Goal: Transaction & Acquisition: Purchase product/service

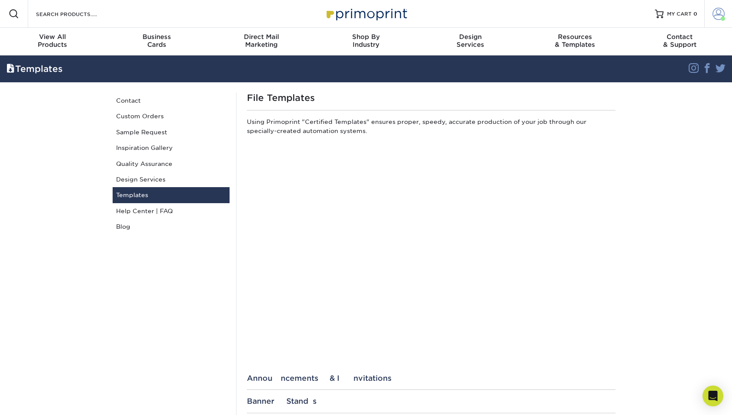
click at [715, 4] on link "Account" at bounding box center [719, 14] width 28 height 28
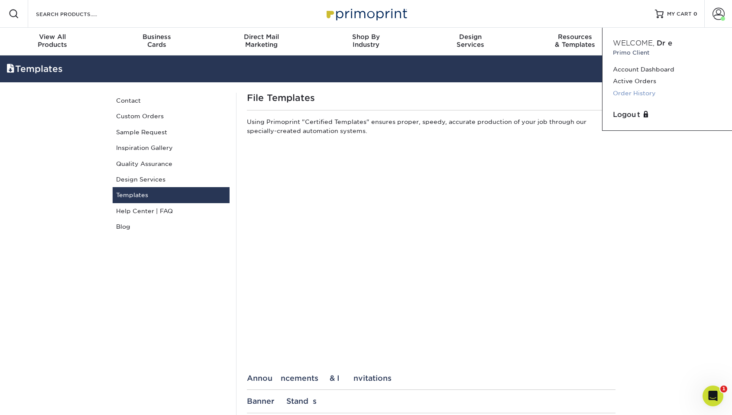
click at [622, 96] on link "Order History" at bounding box center [667, 94] width 109 height 12
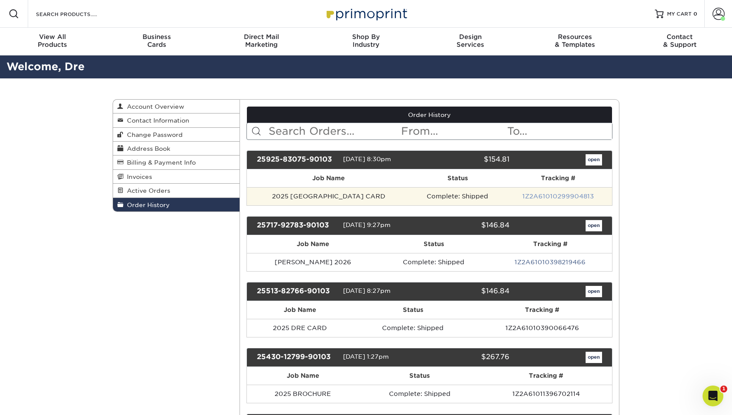
click at [525, 196] on link "1Z2A61010299904813" at bounding box center [558, 196] width 71 height 7
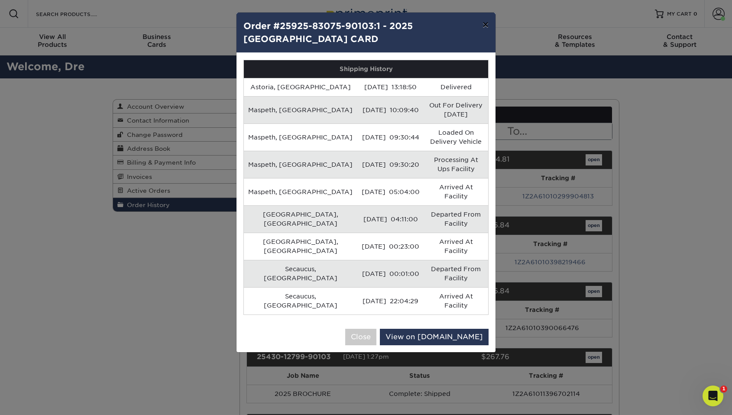
click at [483, 19] on button "×" at bounding box center [486, 25] width 20 height 24
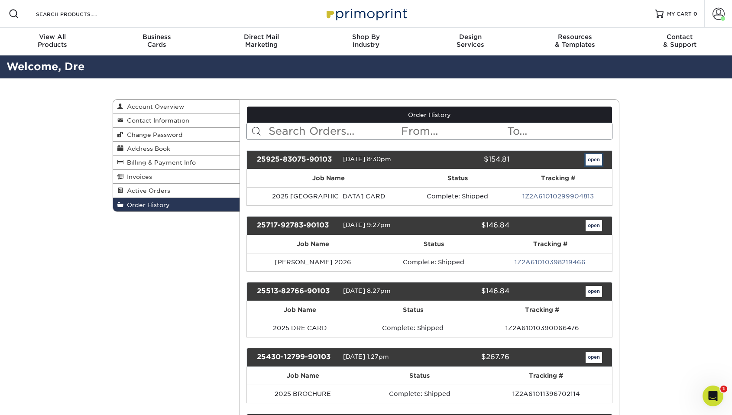
click at [601, 157] on link "open" at bounding box center [594, 159] width 16 height 11
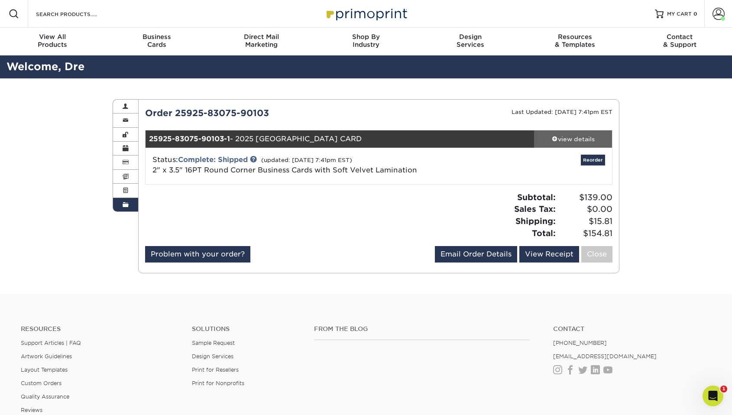
click at [583, 137] on div "view details" at bounding box center [573, 139] width 78 height 9
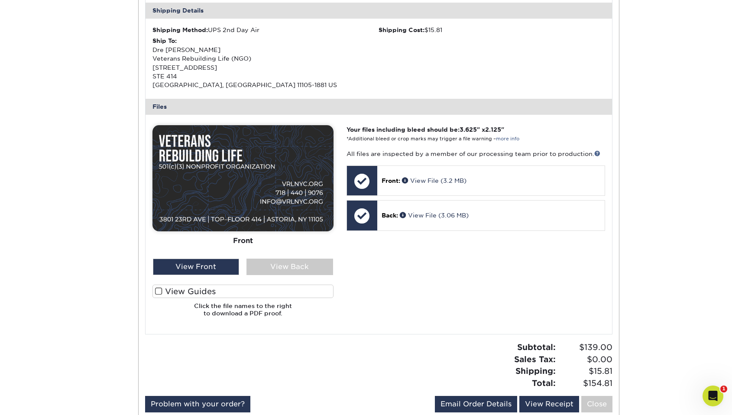
scroll to position [300, 0]
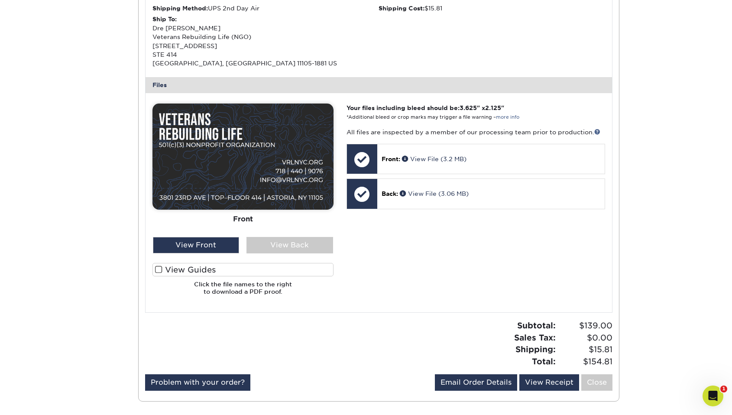
click at [162, 268] on label "View Guides" at bounding box center [243, 269] width 181 height 13
click at [0, 0] on input "View Guides" at bounding box center [0, 0] width 0 height 0
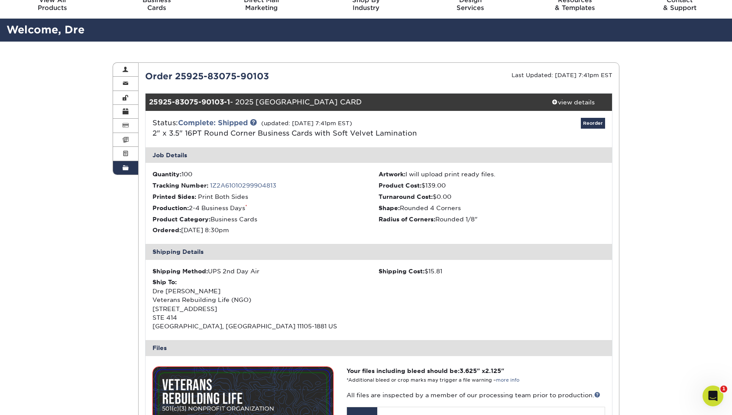
scroll to position [0, 0]
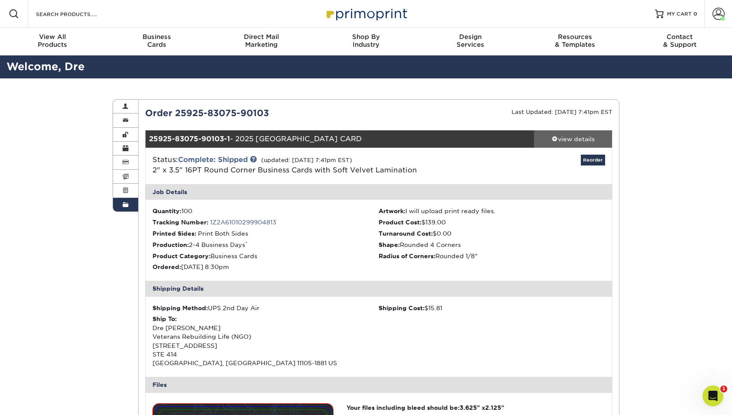
click at [592, 141] on div "view details" at bounding box center [573, 139] width 78 height 9
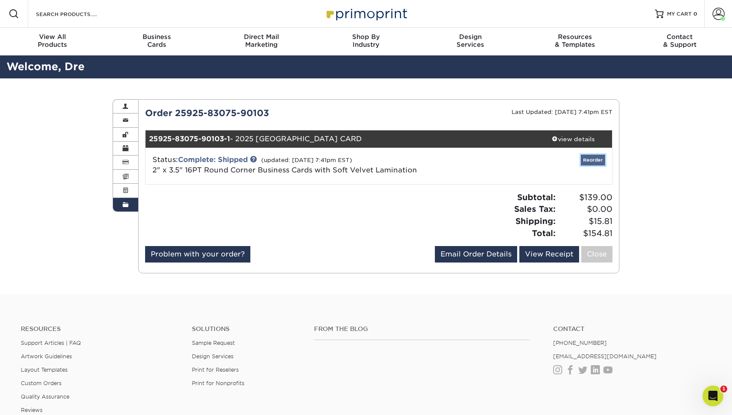
click at [591, 159] on link "Reorder" at bounding box center [593, 160] width 24 height 11
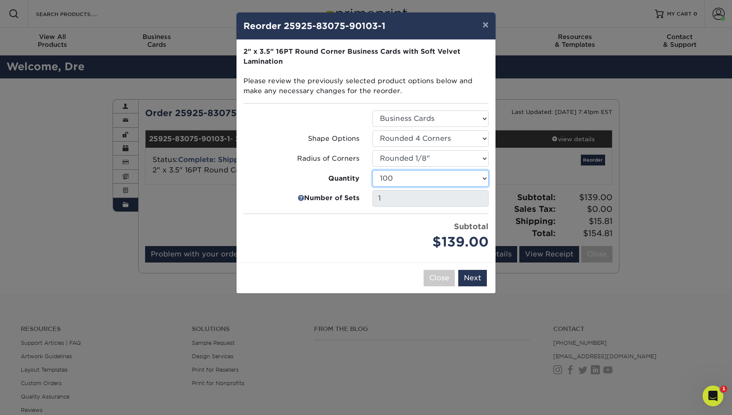
click at [420, 177] on select "100 250 500 1000 2500 5000 10000" at bounding box center [431, 178] width 116 height 16
click at [373, 170] on select "100 250 500 1000 2500 5000 10000" at bounding box center [431, 178] width 116 height 16
click at [416, 179] on select "100 250 500 1000 2500 5000 10000" at bounding box center [431, 178] width 116 height 16
click at [373, 170] on select "100 250 500 1000 2500 5000 10000" at bounding box center [431, 178] width 116 height 16
click at [410, 175] on select "100 250 500 1000 2500 5000 10000" at bounding box center [431, 178] width 116 height 16
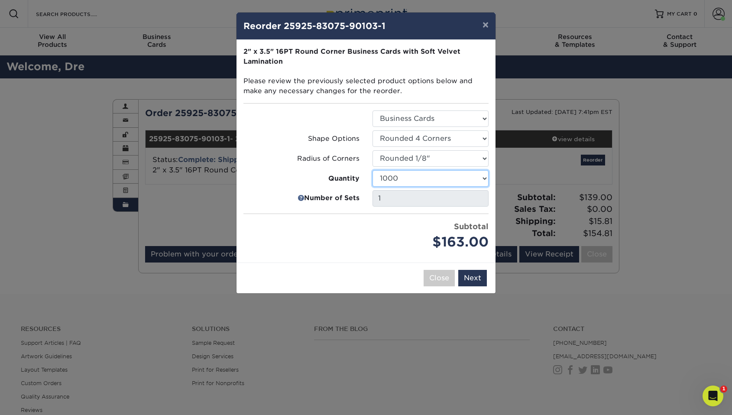
select select "f593fda3-2d5c-4b9e-9c2c-6197b899ae74"
click at [373, 170] on select "100 250 500 1000 2500 5000 10000" at bounding box center [431, 178] width 116 height 16
click at [474, 283] on button "Next" at bounding box center [472, 278] width 29 height 16
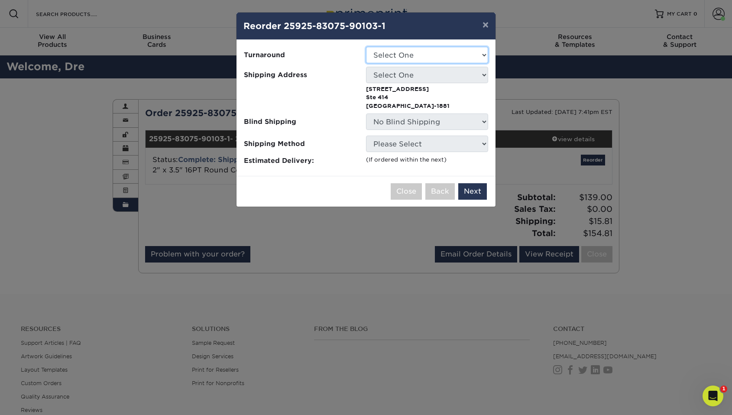
click at [474, 52] on select "Select One 2-4 Business Days" at bounding box center [427, 55] width 122 height 16
select select "e8c18a69-d6a6-4da7-8aa2-c32e6cda6507"
click at [366, 47] on select "Select One 2-4 Business Days" at bounding box center [427, 55] width 122 height 16
click at [458, 78] on select "Select One VRL" at bounding box center [427, 75] width 122 height 16
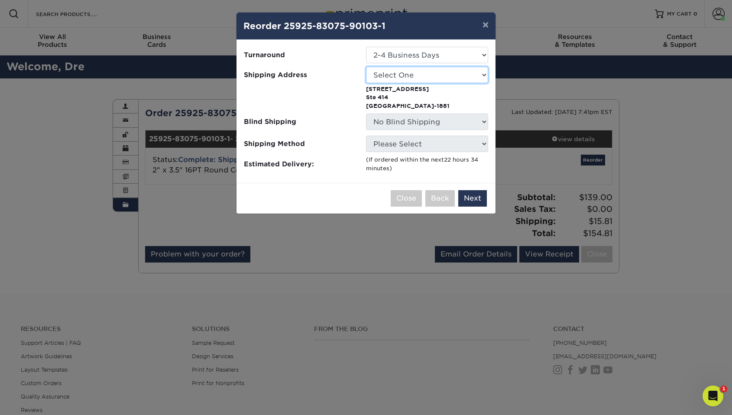
select select "83906"
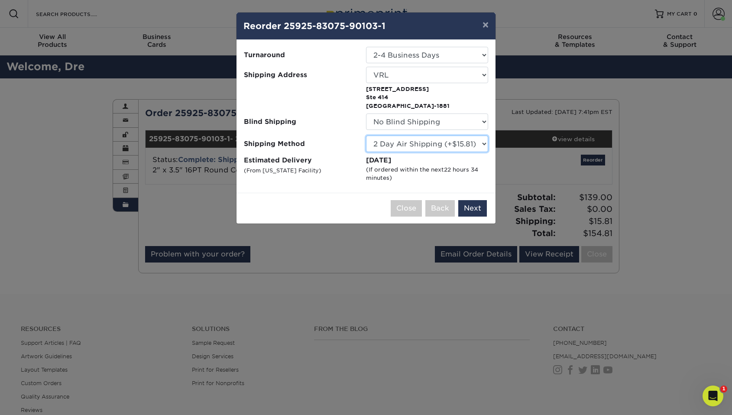
click at [422, 151] on select "Please Select Ground Shipping (+$8.96) 3 Day Shipping Service (+$15.34) 2 Day A…" at bounding box center [427, 144] width 122 height 16
select select "03"
click at [366, 136] on select "Please Select Ground Shipping (+$8.96) 3 Day Shipping Service (+$15.34) 2 Day A…" at bounding box center [427, 144] width 122 height 16
click at [471, 211] on button "Next" at bounding box center [472, 208] width 29 height 16
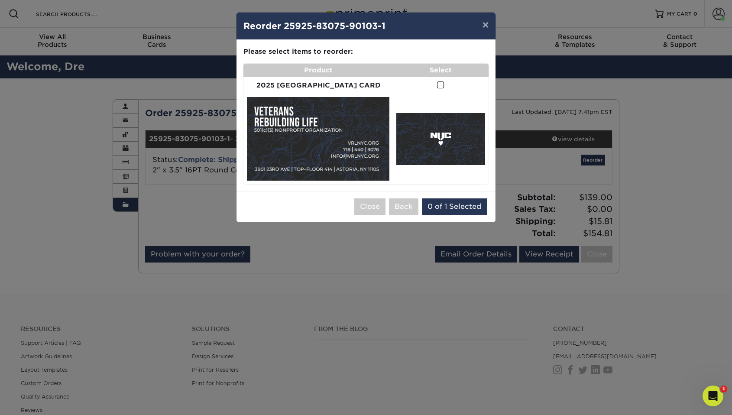
click at [437, 82] on span at bounding box center [440, 85] width 7 height 8
click at [0, 0] on input "checkbox" at bounding box center [0, 0] width 0 height 0
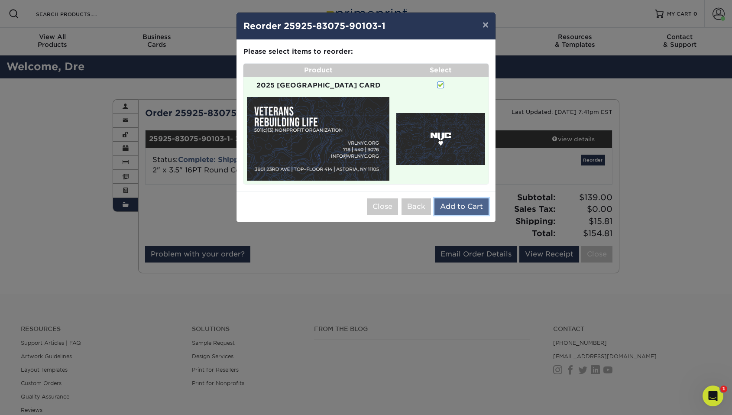
click at [462, 198] on button "Add to Cart" at bounding box center [462, 206] width 54 height 16
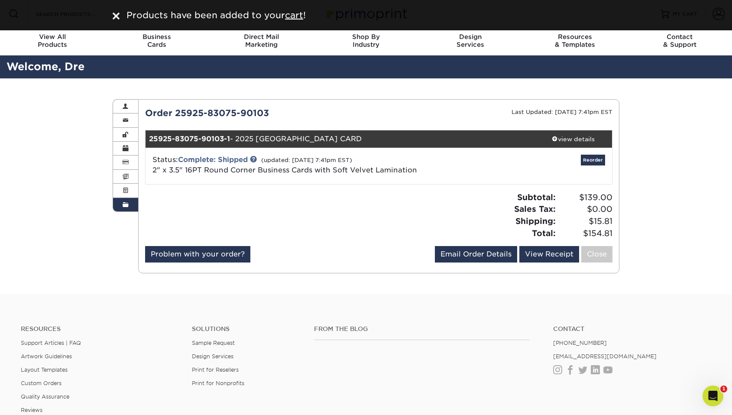
click at [677, 296] on footer "Resources Support Articles | FAQ Artwork Guidelines Layout Templates Custom Ord…" at bounding box center [366, 420] width 732 height 253
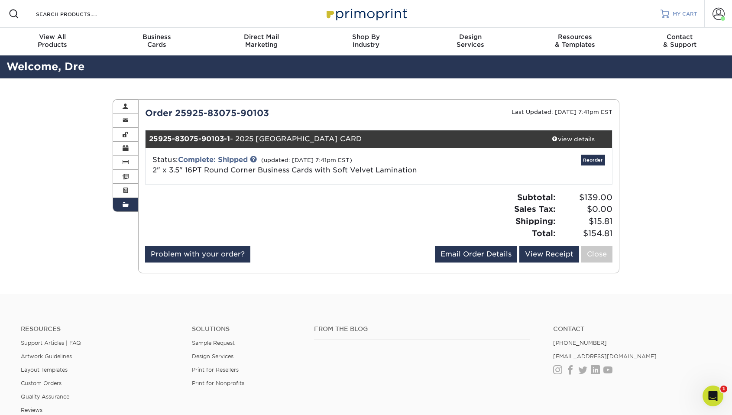
click at [695, 10] on span "MY CART" at bounding box center [685, 13] width 25 height 7
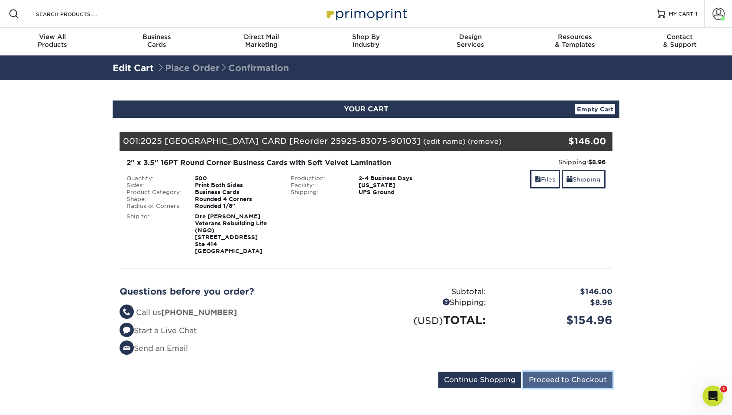
click at [573, 382] on input "Proceed to Checkout" at bounding box center [567, 380] width 89 height 16
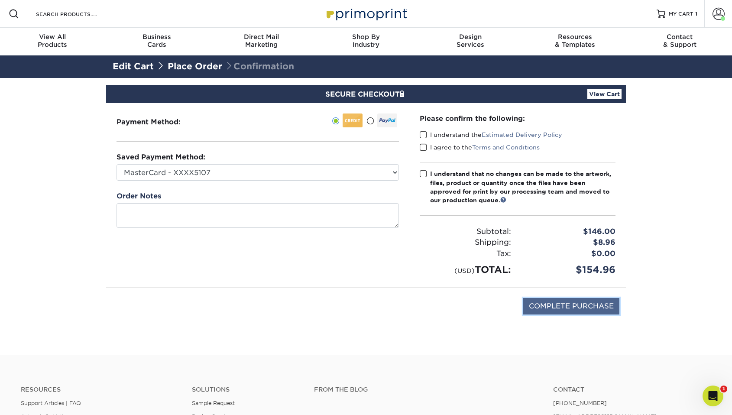
click at [572, 309] on input "COMPLETE PURCHASE" at bounding box center [571, 306] width 96 height 16
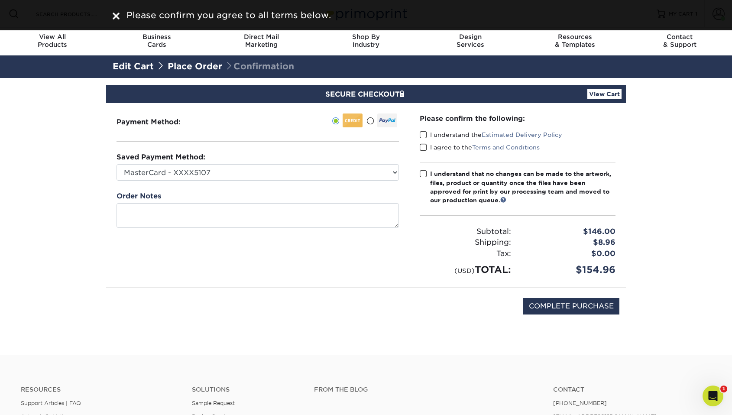
click at [422, 139] on div "I understand the Estimated Delivery Policy" at bounding box center [518, 136] width 196 height 12
click at [422, 136] on span at bounding box center [423, 135] width 7 height 8
click at [0, 0] on input "I understand the Estimated Delivery Policy" at bounding box center [0, 0] width 0 height 0
click at [422, 147] on span at bounding box center [423, 147] width 7 height 8
click at [0, 0] on input "I agree to the Terms and Conditions" at bounding box center [0, 0] width 0 height 0
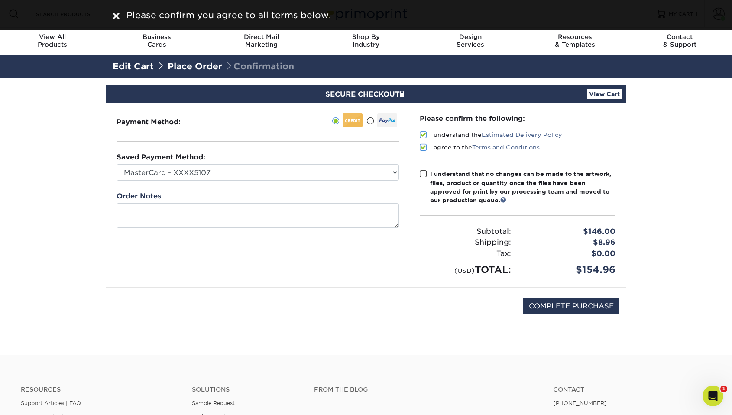
click at [422, 168] on div "Please confirm the following: I understand the Estimated Delivery Policy I agre…" at bounding box center [518, 195] width 196 height 163
click at [422, 179] on label "I understand that no changes can be made to the artwork, files, product or quan…" at bounding box center [518, 187] width 196 height 36
click at [0, 0] on input "I understand that no changes can be made to the artwork, files, product or quan…" at bounding box center [0, 0] width 0 height 0
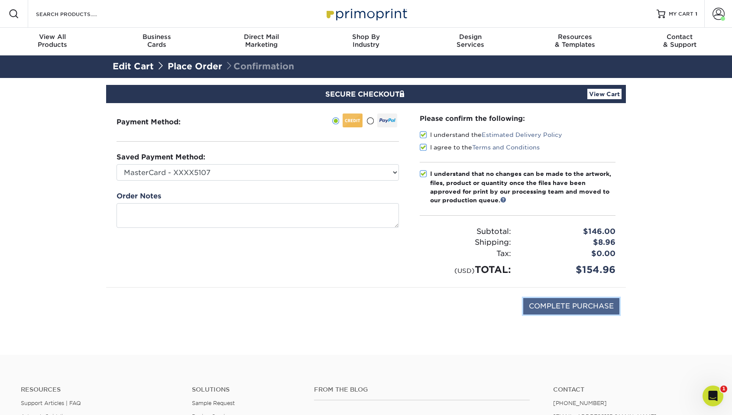
click at [566, 304] on input "COMPLETE PURCHASE" at bounding box center [571, 306] width 96 height 16
type input "PROCESSING, PLEASE WAIT..."
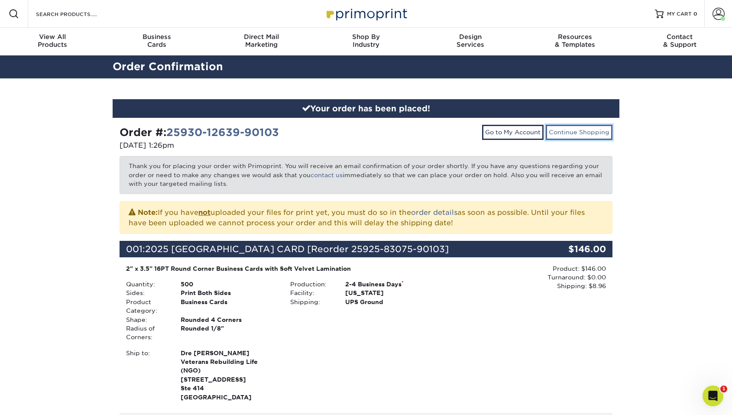
click at [580, 133] on link "Continue Shopping" at bounding box center [579, 132] width 67 height 15
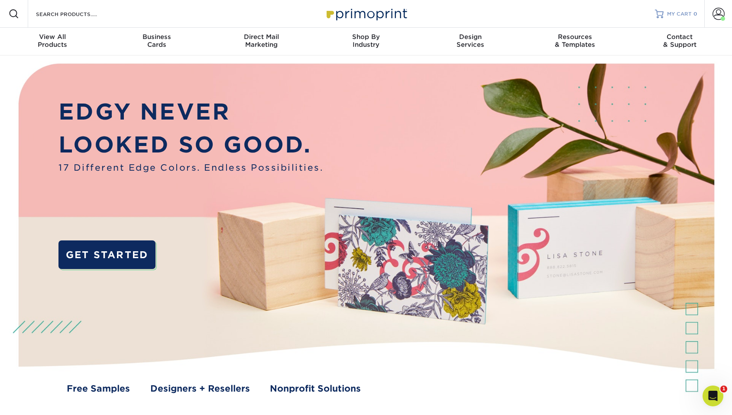
click at [682, 5] on link "MY CART 0" at bounding box center [676, 14] width 42 height 28
